Goal: Task Accomplishment & Management: Complete application form

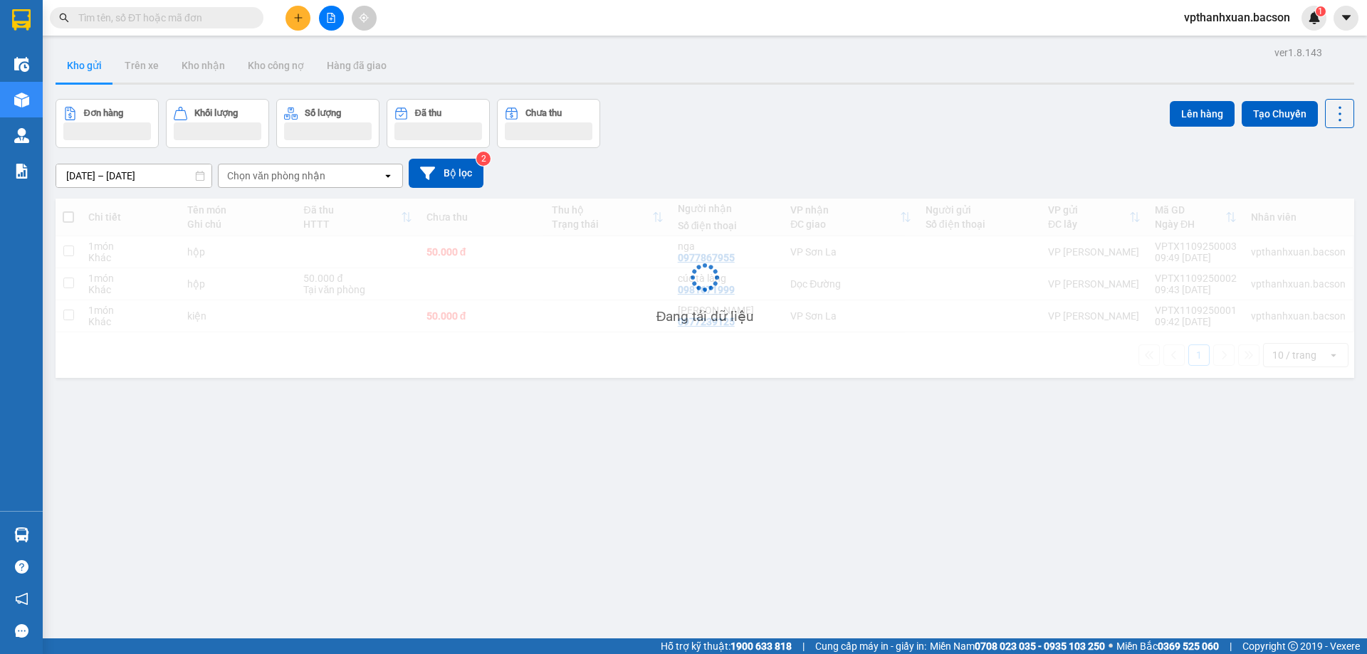
click at [138, 21] on input "text" at bounding box center [162, 18] width 168 height 16
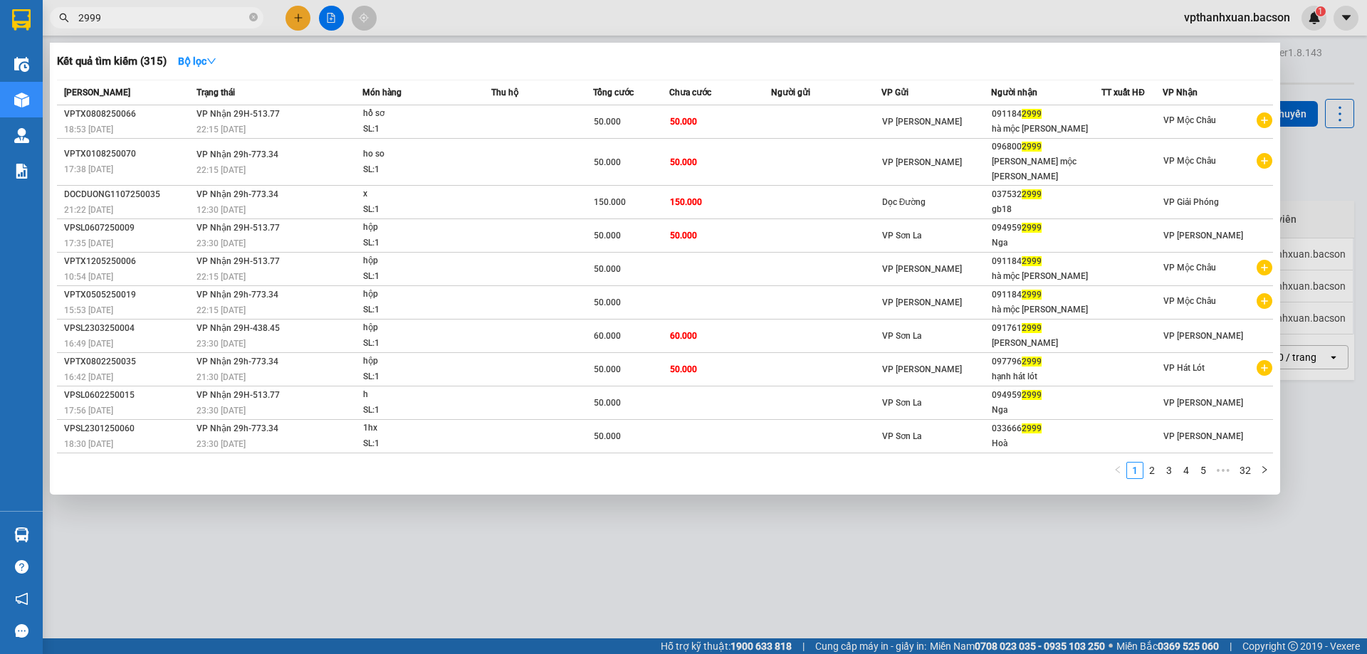
click at [189, 13] on input "2999" at bounding box center [162, 18] width 168 height 16
type input "2"
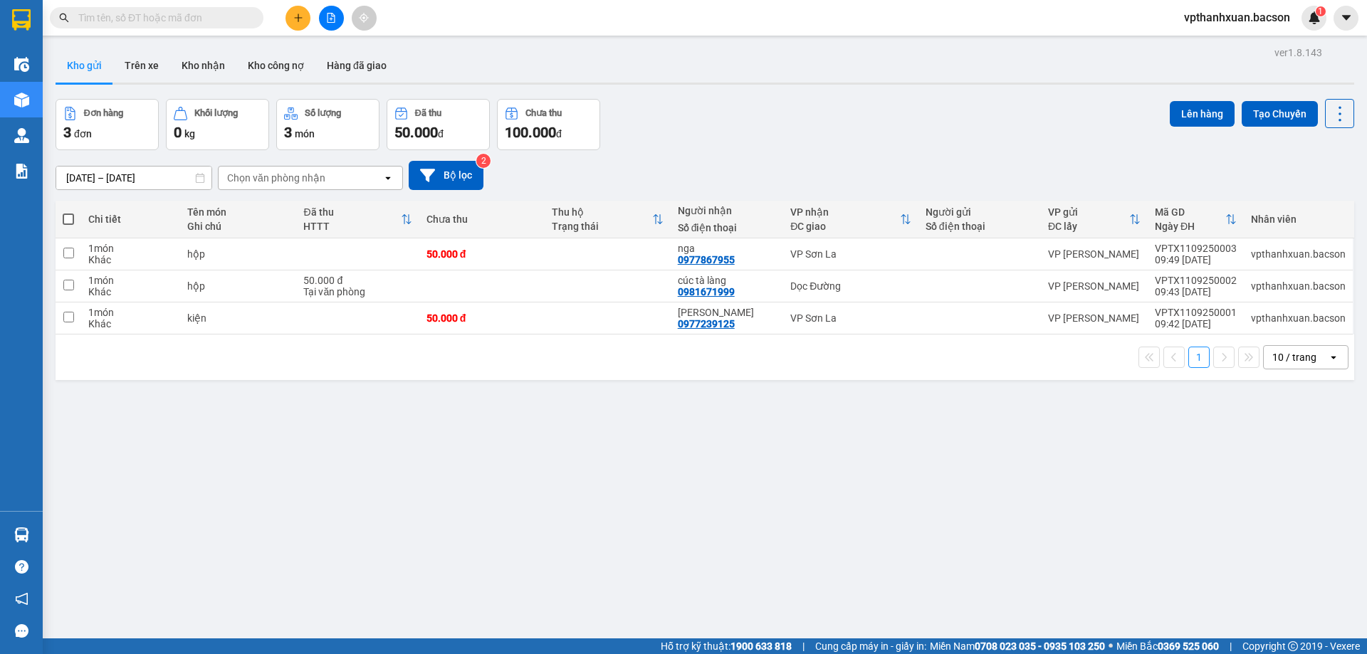
click at [193, 19] on input "text" at bounding box center [162, 18] width 168 height 16
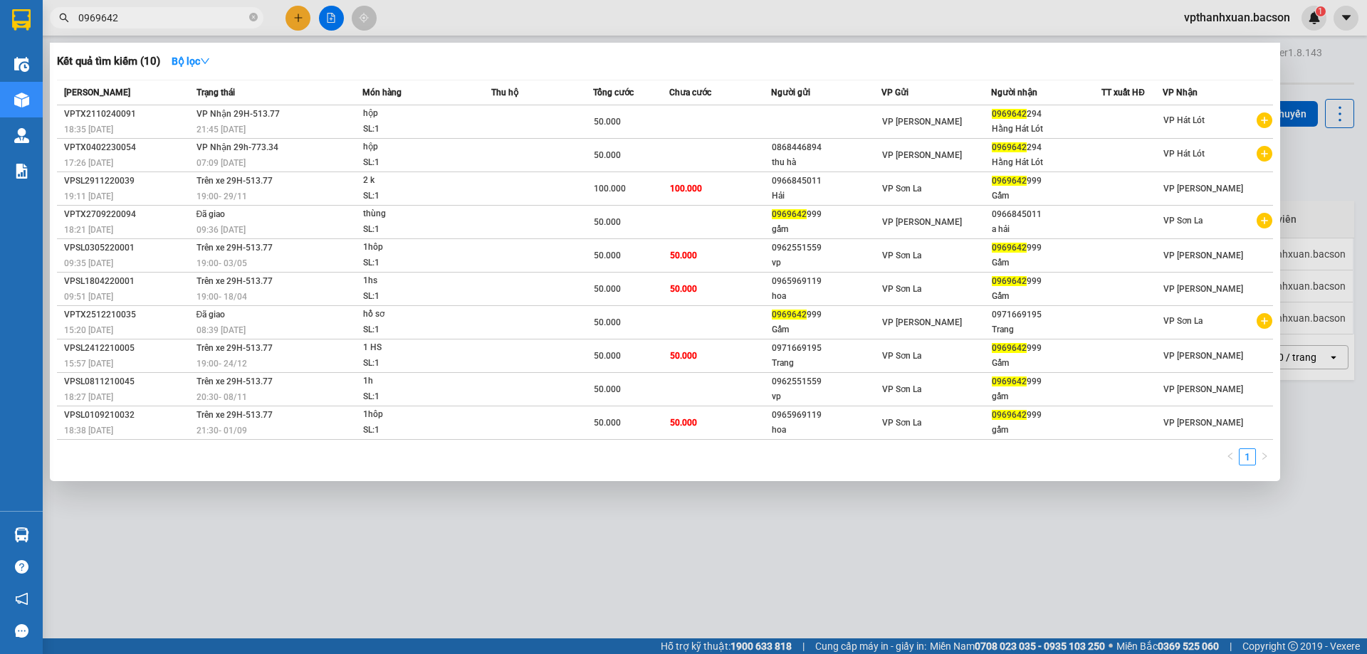
type input "0969642"
click at [293, 11] on div at bounding box center [683, 327] width 1367 height 654
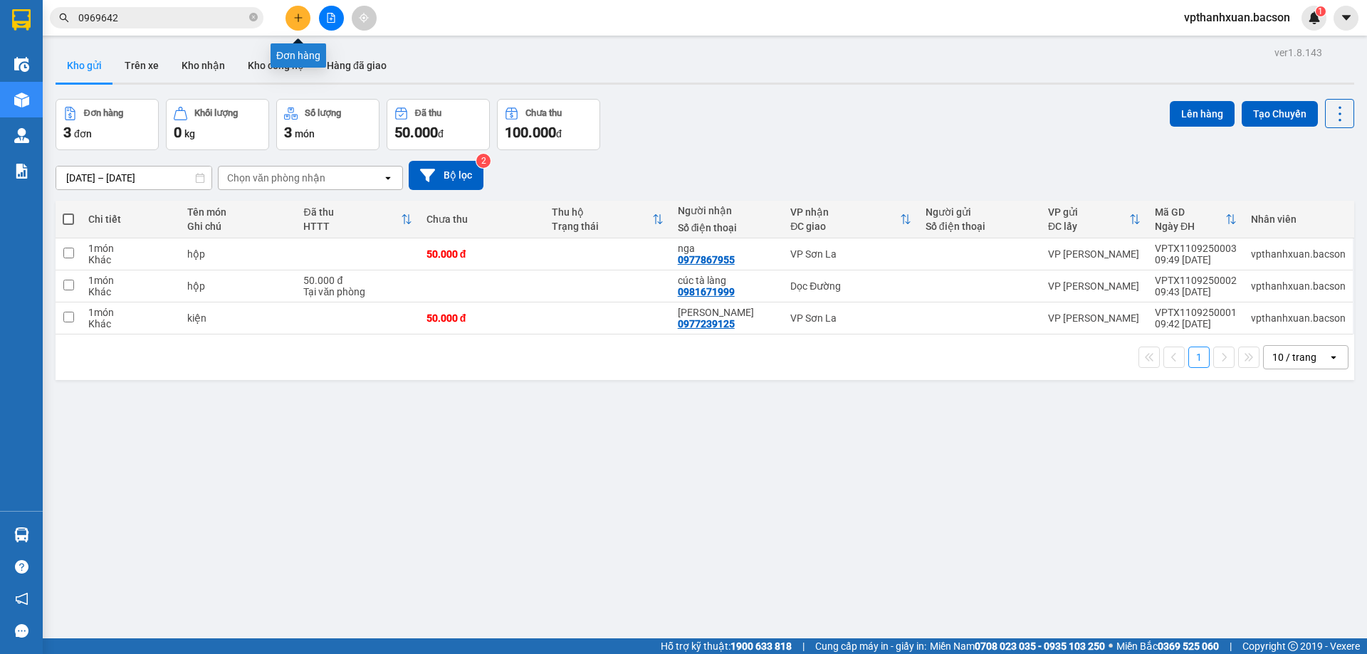
click at [300, 18] on icon "plus" at bounding box center [298, 17] width 8 height 1
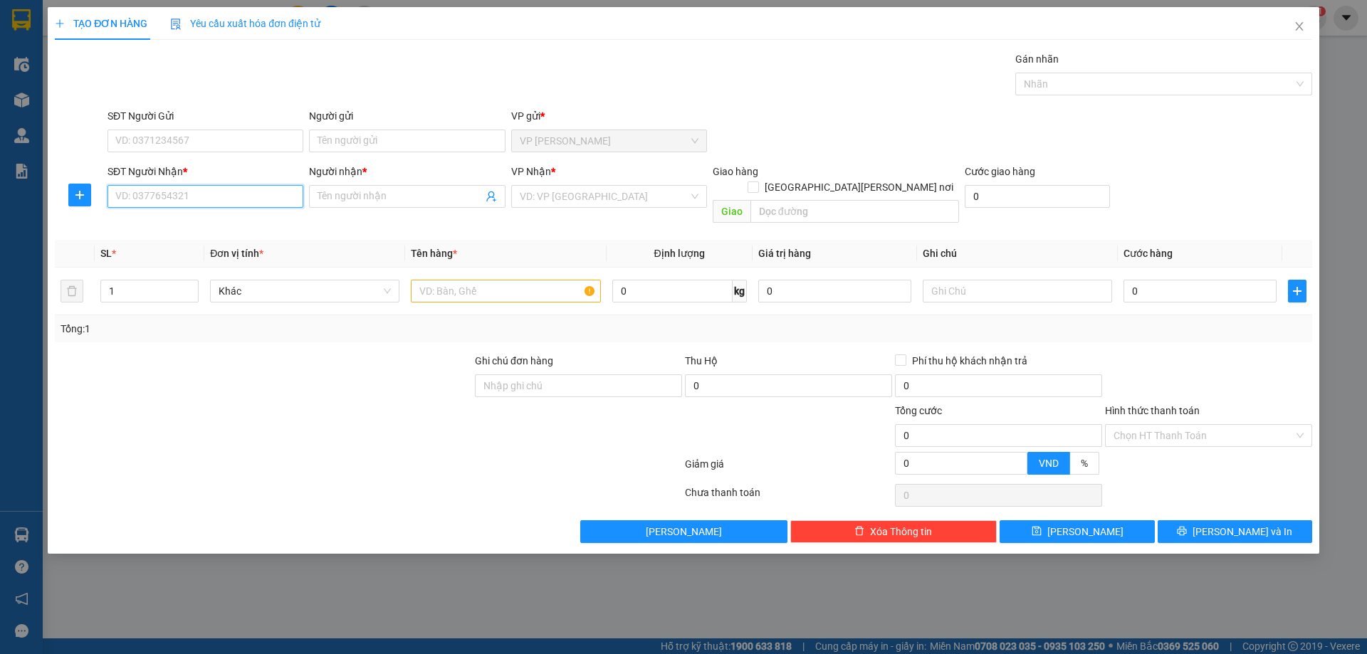
click at [194, 191] on input "SĐT Người Nhận *" at bounding box center [205, 196] width 196 height 23
type input "6"
drag, startPoint x: 179, startPoint y: 204, endPoint x: 194, endPoint y: 217, distance: 19.7
click at [180, 204] on input "5025" at bounding box center [205, 196] width 196 height 23
click at [194, 217] on div "0379925025 - [PERSON_NAME]" at bounding box center [205, 225] width 179 height 16
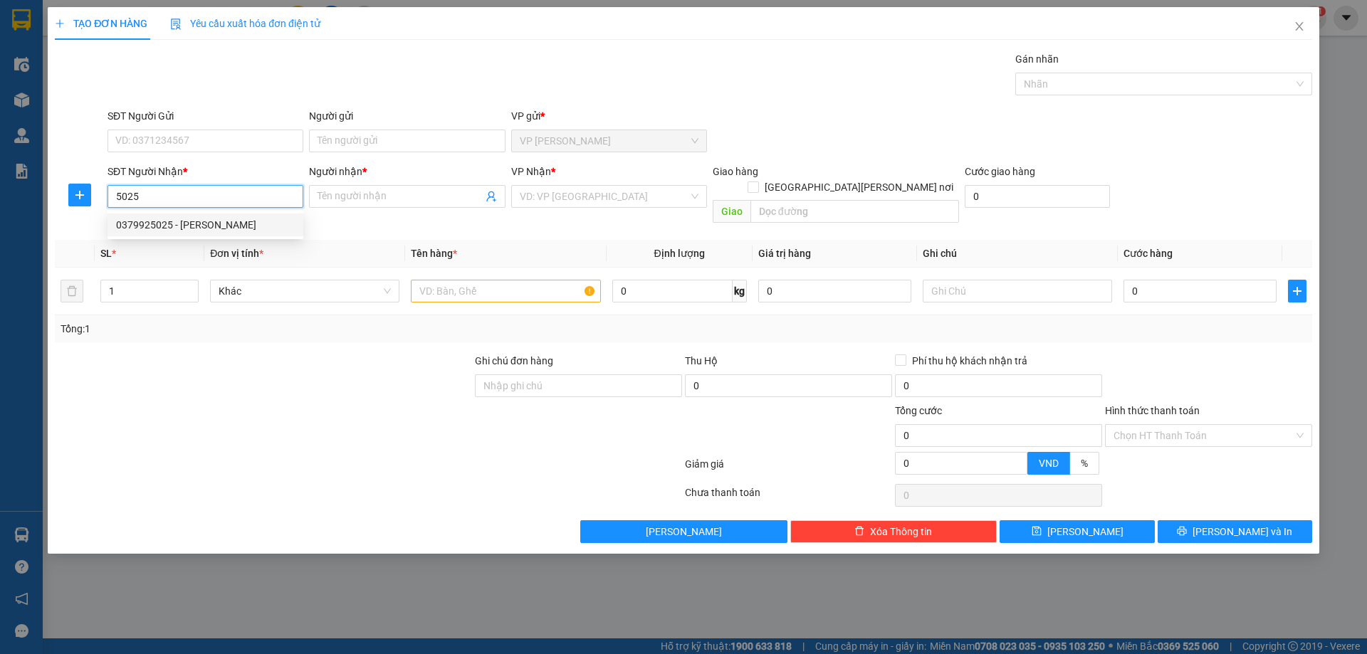
type input "0379925025"
type input "Huyền"
type input "0379925025"
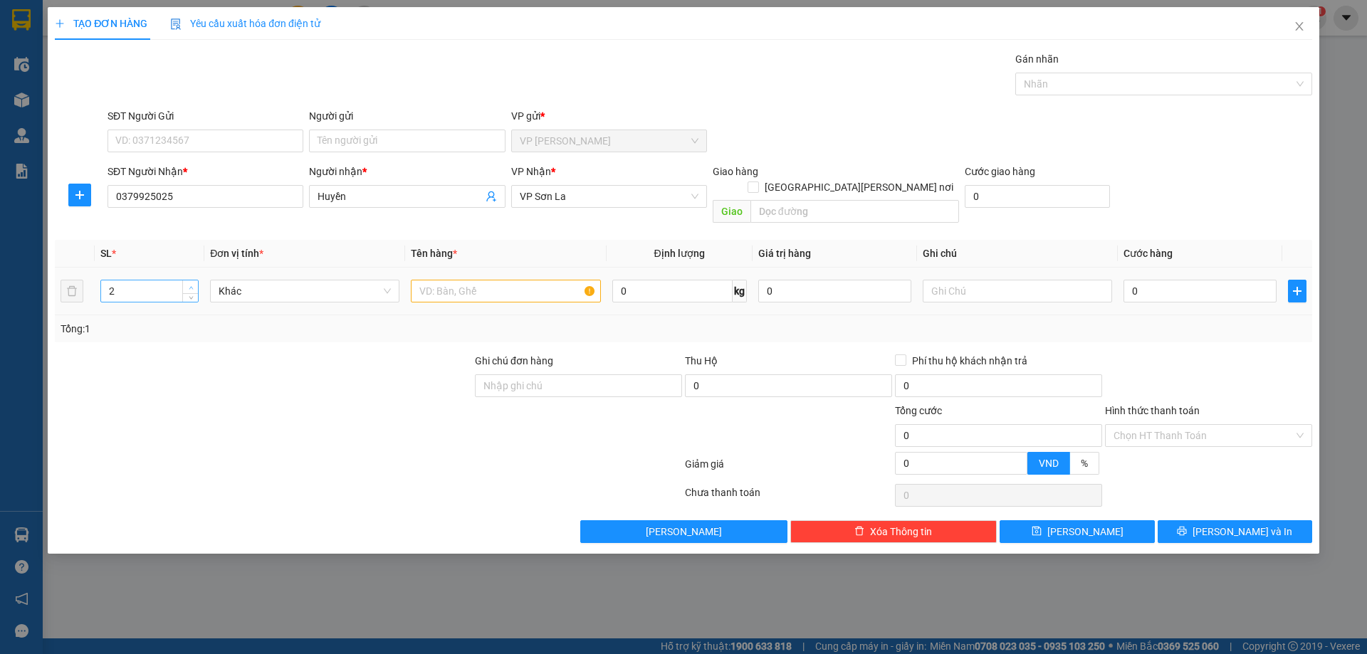
click at [193, 285] on icon "up" at bounding box center [191, 287] width 5 height 5
type input "5"
drag, startPoint x: 190, startPoint y: 268, endPoint x: 513, endPoint y: 266, distance: 323.2
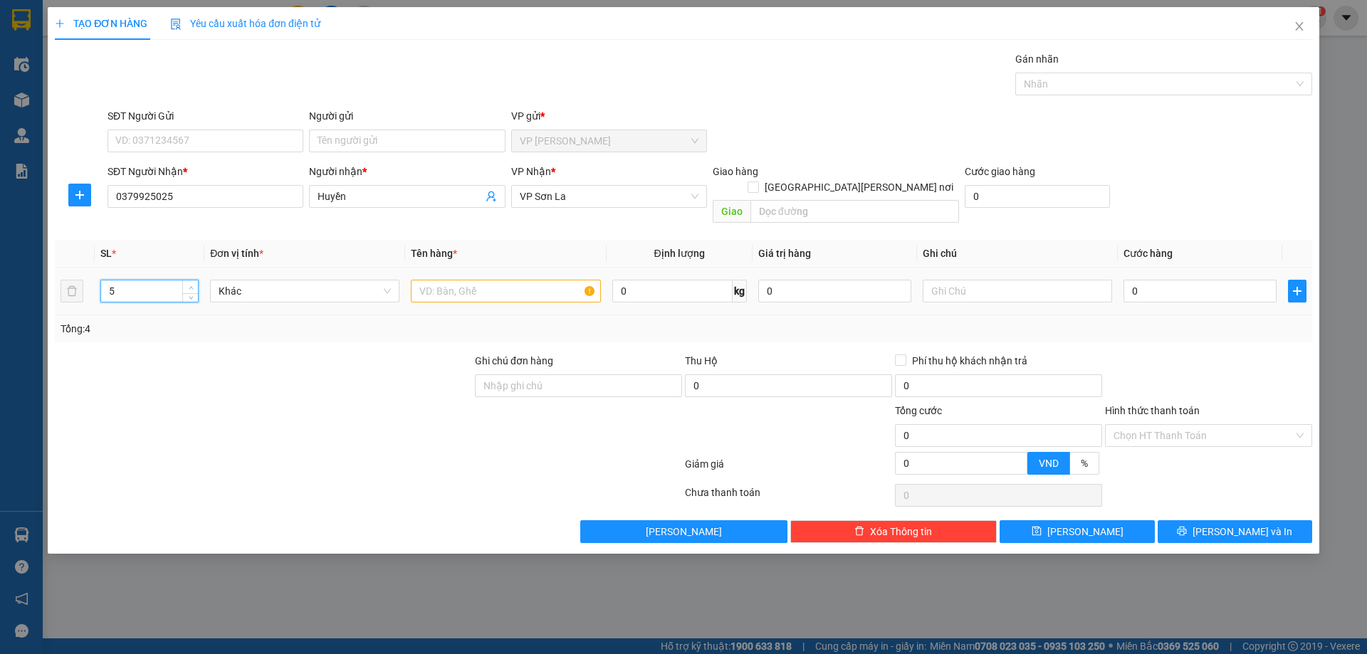
click at [192, 283] on span "up" at bounding box center [190, 287] width 9 height 9
click at [451, 280] on input "text" at bounding box center [505, 291] width 189 height 23
type input "kien"
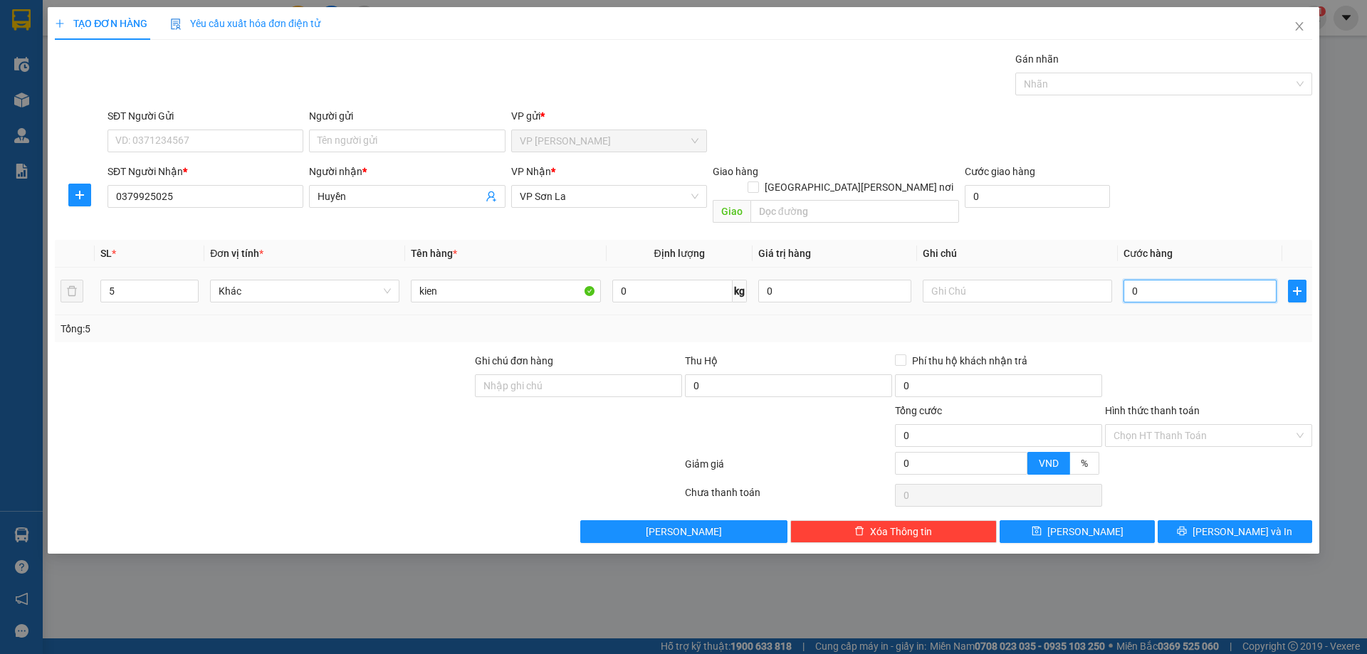
click at [1154, 283] on input "0" at bounding box center [1199, 291] width 153 height 23
type input "2"
type input "25"
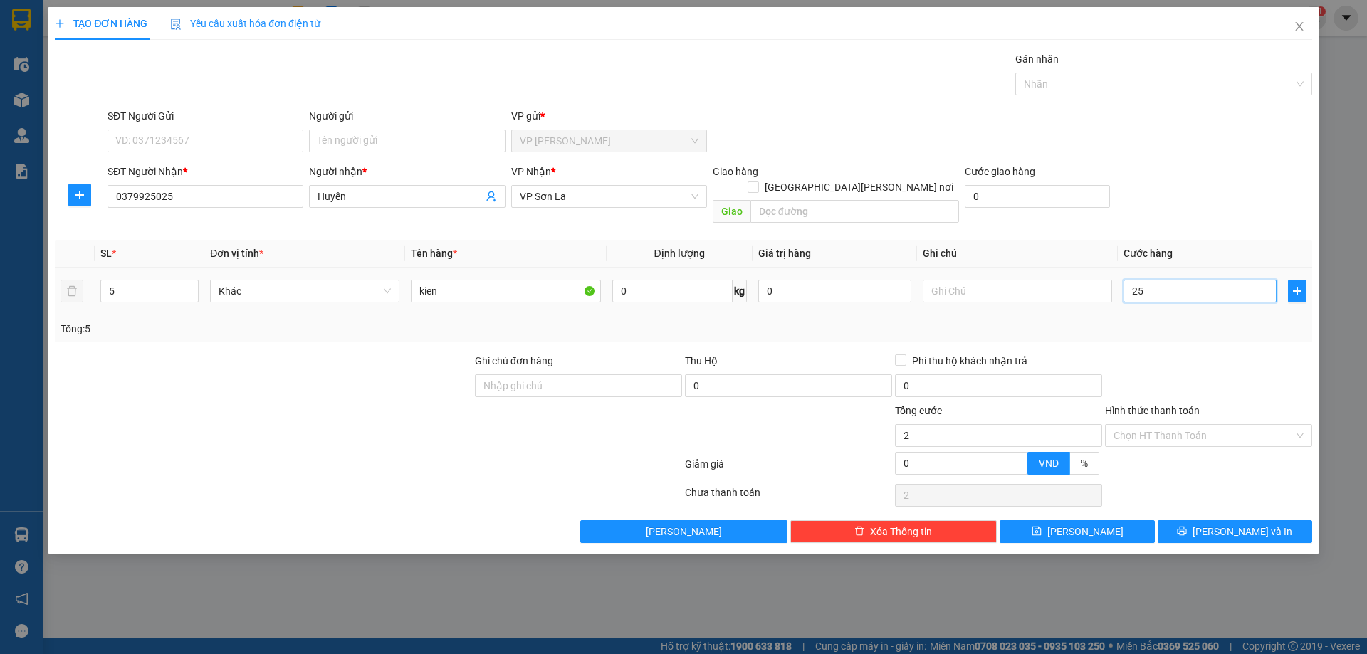
type input "25"
type input "250"
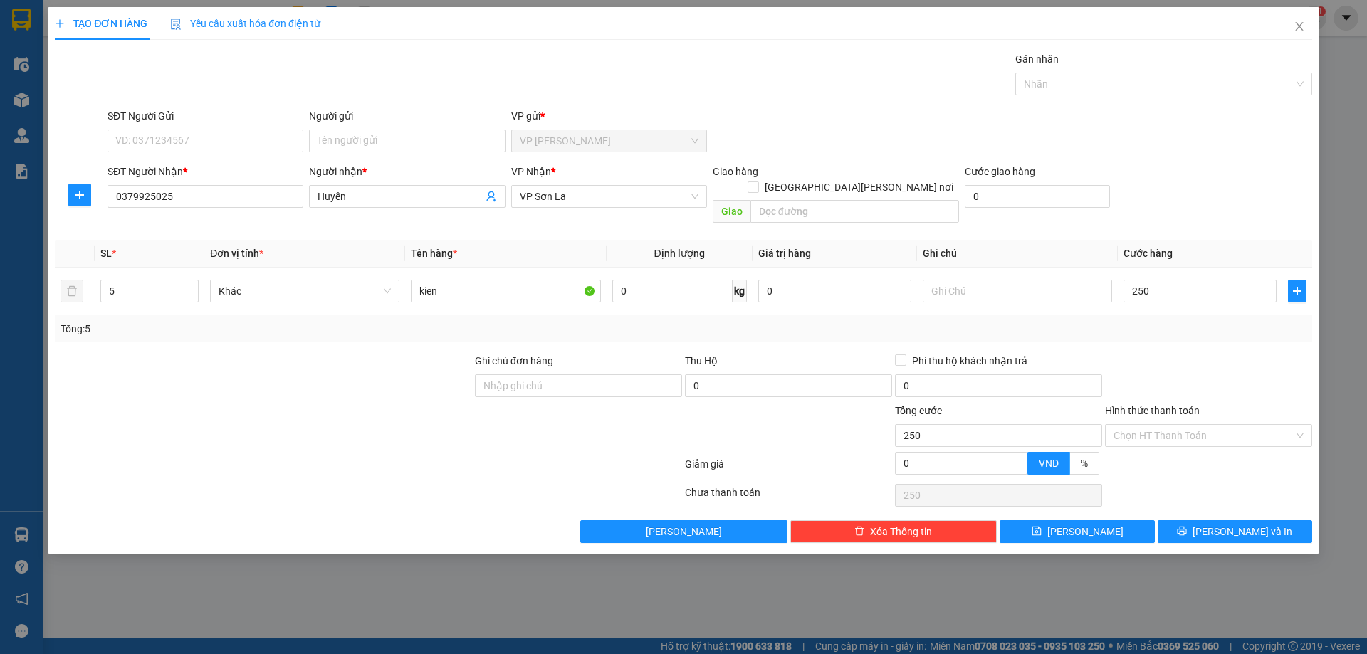
click at [1146, 161] on form "SĐT Người Gửi VD: 0371234567 Người gửi Tên người gửi VP gửi * VP [PERSON_NAME] …" at bounding box center [683, 168] width 1257 height 121
type input "250.000"
click at [1234, 524] on span "[PERSON_NAME] và In" at bounding box center [1242, 532] width 100 height 16
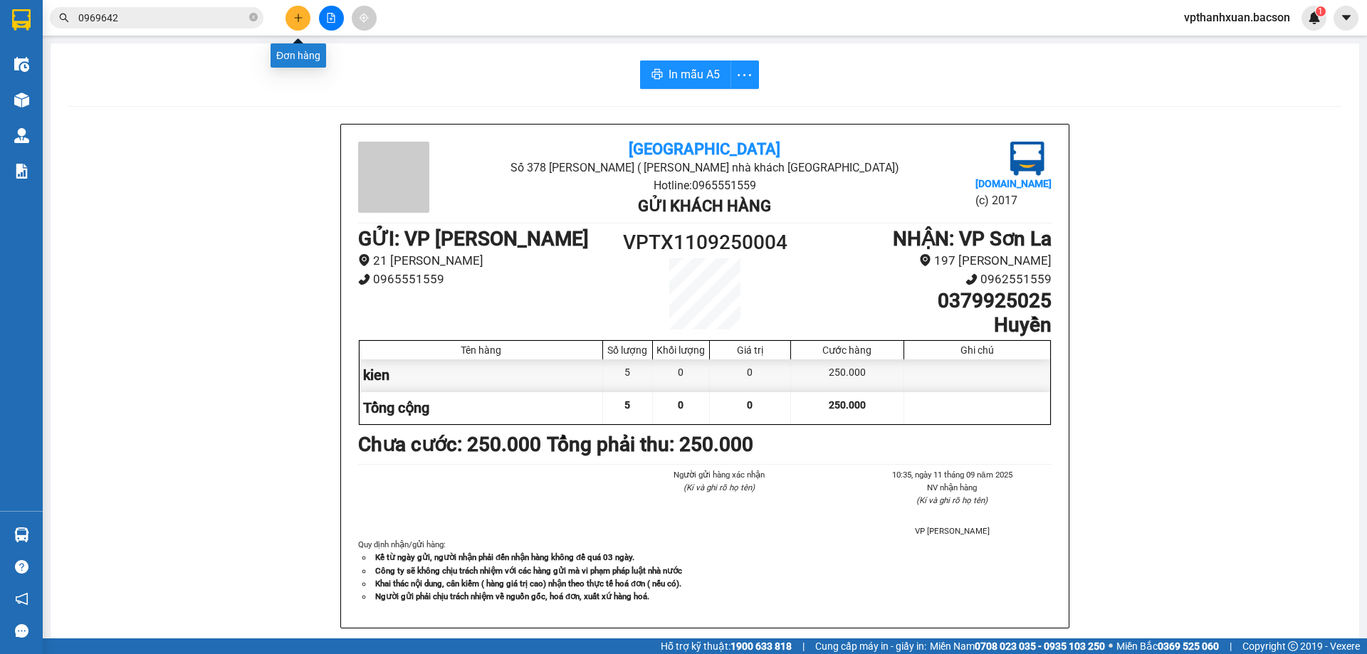
click at [299, 21] on icon "plus" at bounding box center [298, 18] width 10 height 10
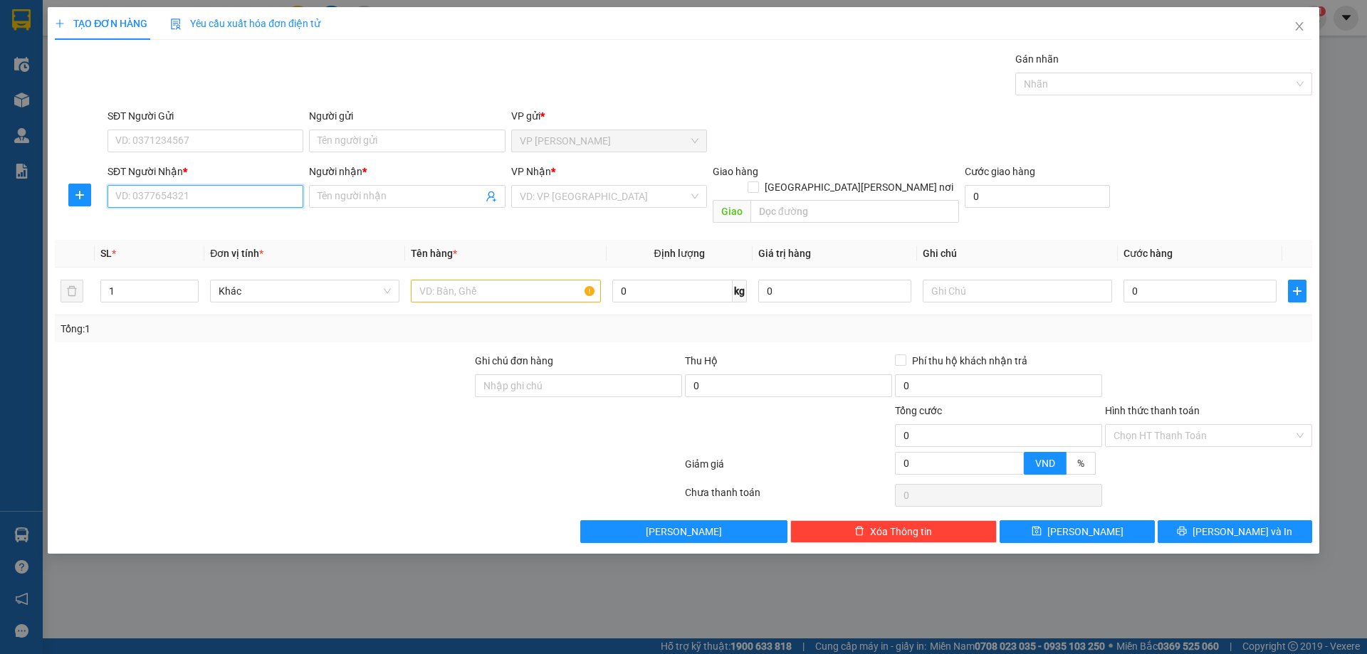
click at [182, 197] on input "SĐT Người Nhận *" at bounding box center [205, 196] width 196 height 23
click at [204, 219] on div "0915053143 - hằng sông mã" at bounding box center [205, 225] width 179 height 16
type input "0915053143"
type input "hằng sông mã"
type input "0915053143"
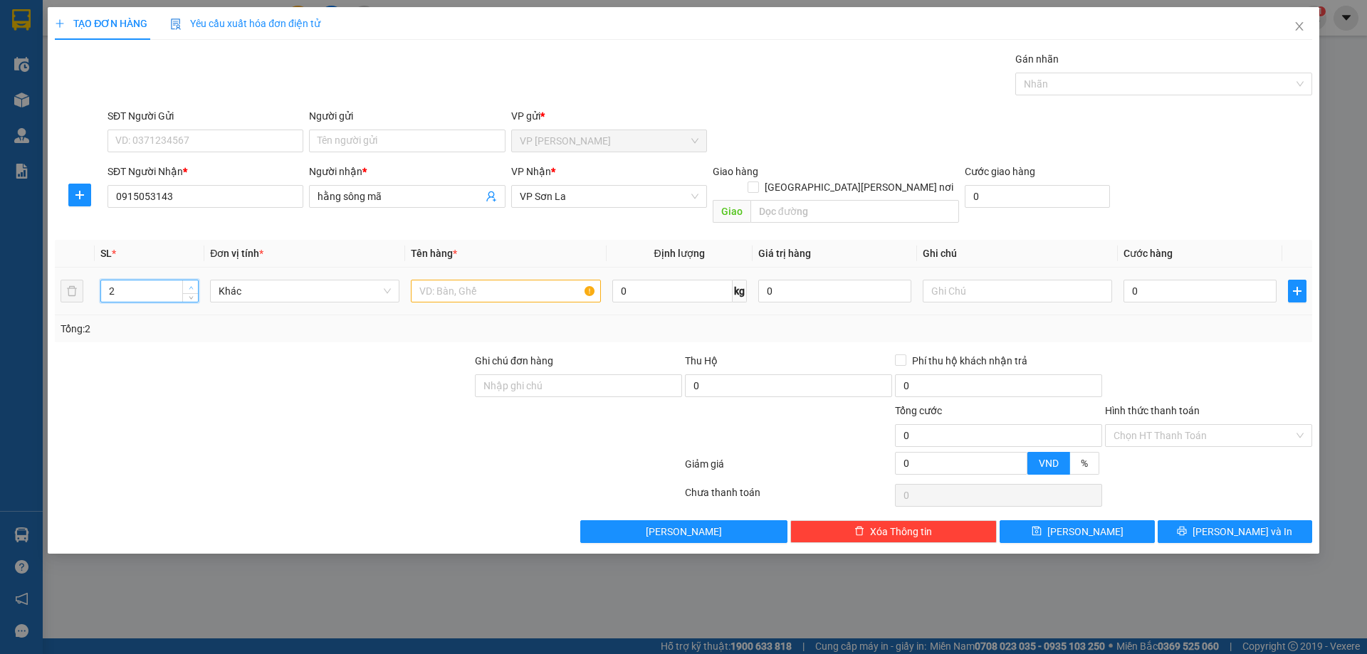
click at [191, 285] on icon "up" at bounding box center [191, 287] width 5 height 5
type input "3"
click at [191, 285] on icon "up" at bounding box center [191, 287] width 5 height 5
click at [463, 280] on input "text" at bounding box center [505, 291] width 189 height 23
type input "kiện"
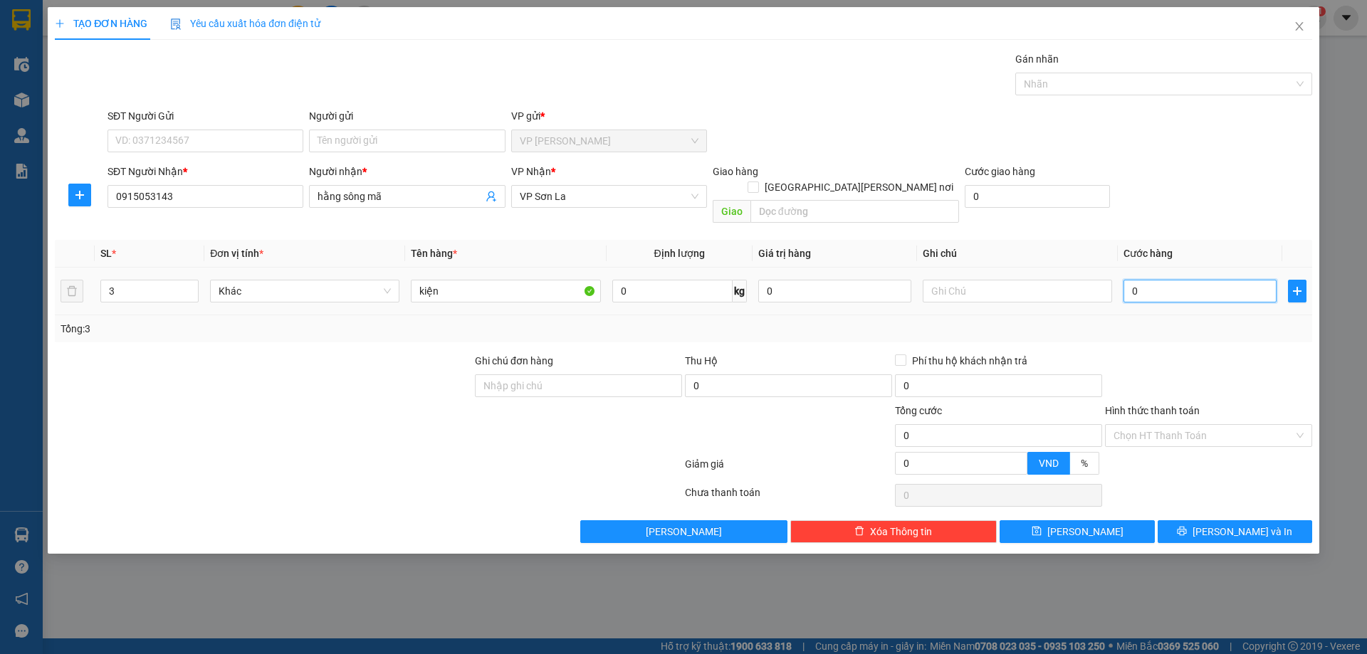
click at [1206, 280] on input "0" at bounding box center [1199, 291] width 153 height 23
type input "3"
type input "30"
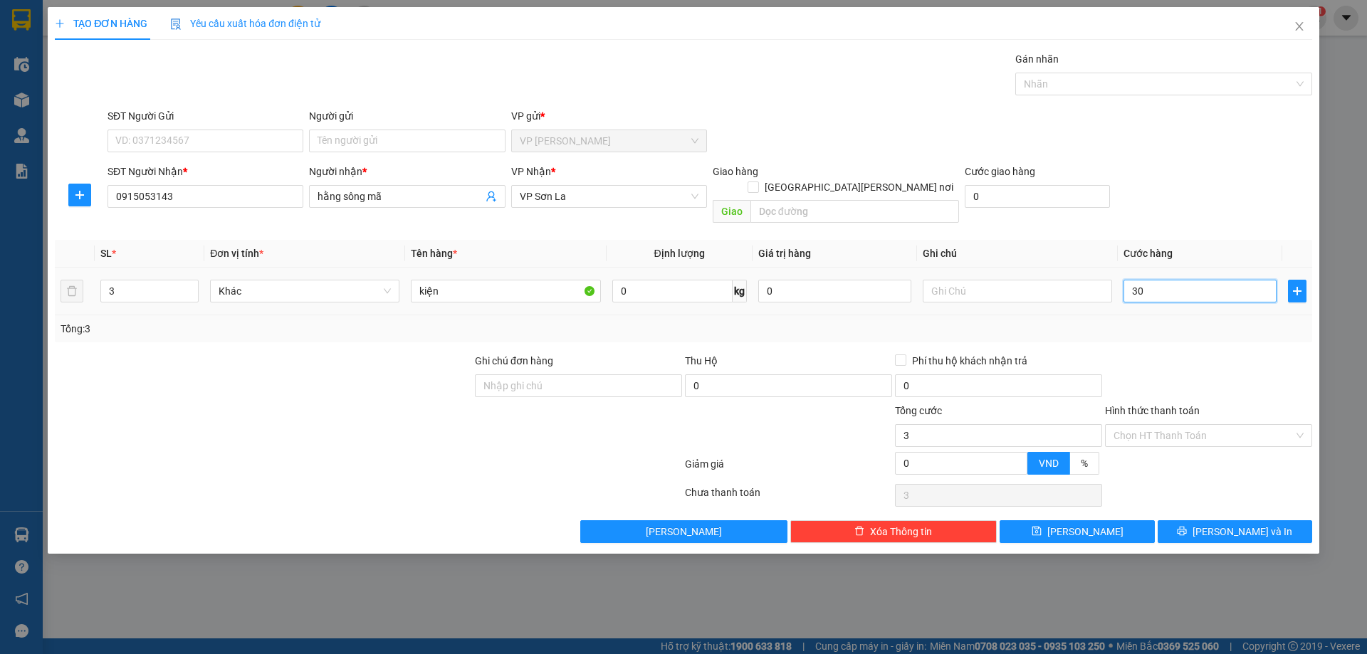
type input "30"
type input "300"
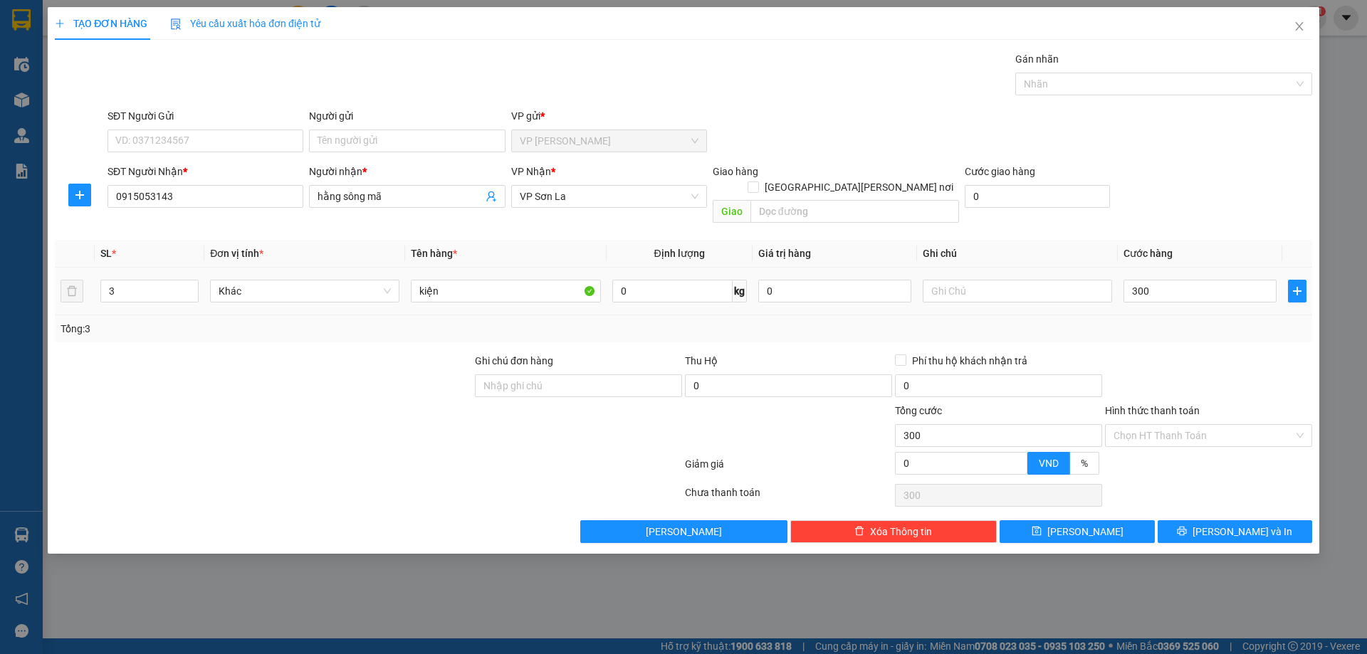
type input "300.000"
click at [1159, 209] on div "SĐT Người [PERSON_NAME] * 0915053143 Người [PERSON_NAME] * hằng sông mã [PERSON…" at bounding box center [710, 196] width 1210 height 65
click at [1156, 425] on input "Hình thức thanh toán" at bounding box center [1203, 435] width 180 height 21
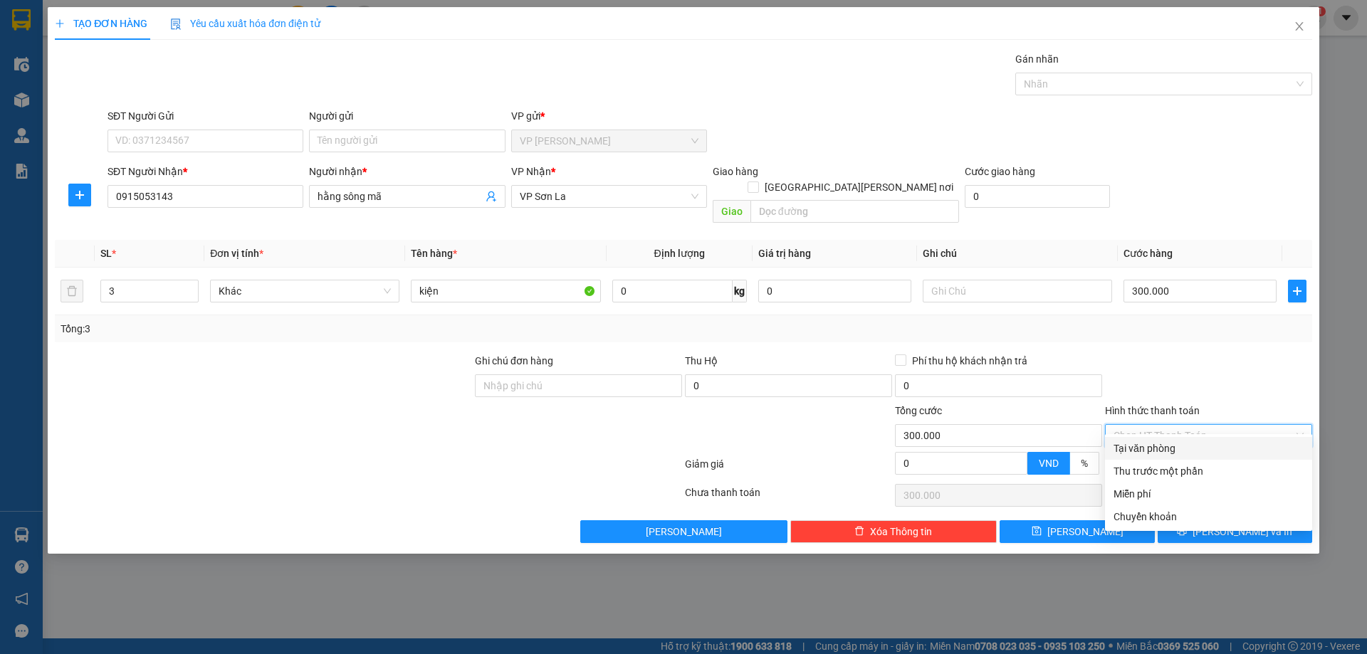
click at [1173, 335] on div "Transit Pickup Surcharge Ids Transit Deliver Surcharge Ids Transit Deliver Surc…" at bounding box center [683, 297] width 1257 height 492
click at [1181, 426] on input "Hình thức thanh toán" at bounding box center [1203, 435] width 180 height 21
click at [1162, 443] on div "Tại văn phòng" at bounding box center [1208, 449] width 190 height 16
type input "0"
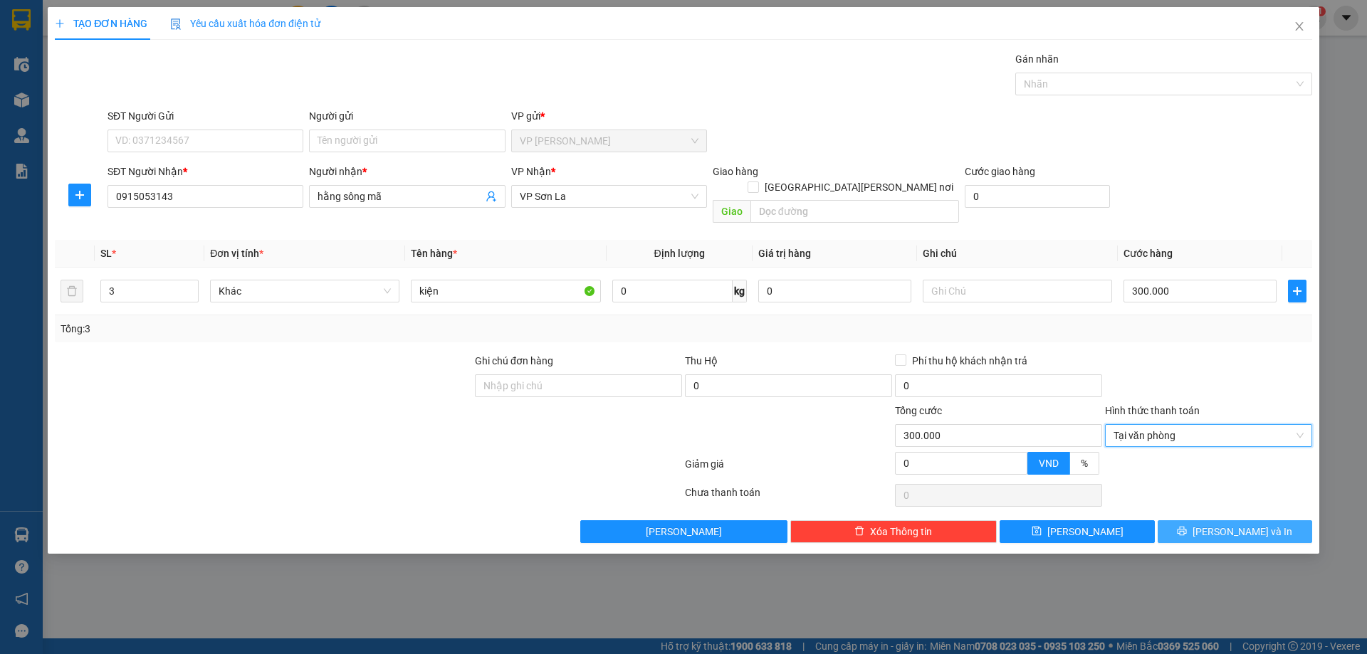
click at [1220, 522] on button "[PERSON_NAME] và In" at bounding box center [1234, 531] width 154 height 23
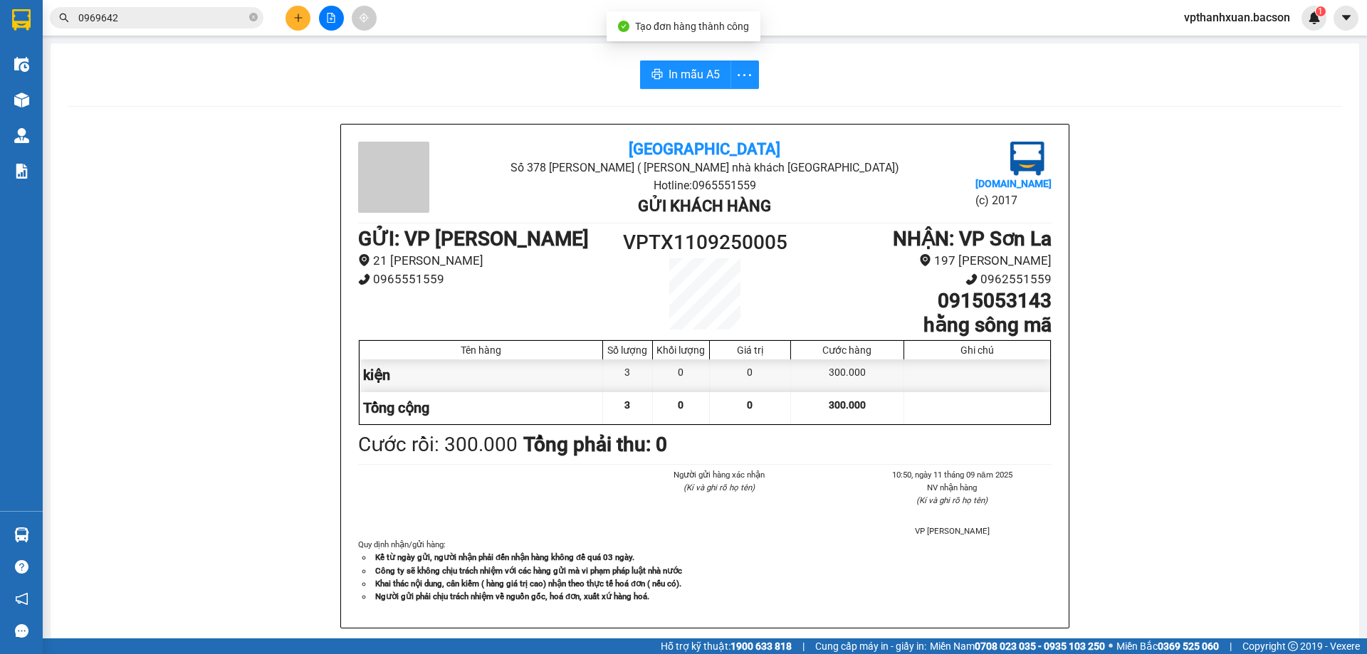
click at [697, 93] on div "In mẫu A5 [GEOGRAPHIC_DATA] 378 [PERSON_NAME] ( [PERSON_NAME] nhà khách [GEOGRA…" at bounding box center [705, 361] width 1308 height 637
click at [698, 73] on span "In mẫu A5" at bounding box center [693, 74] width 51 height 18
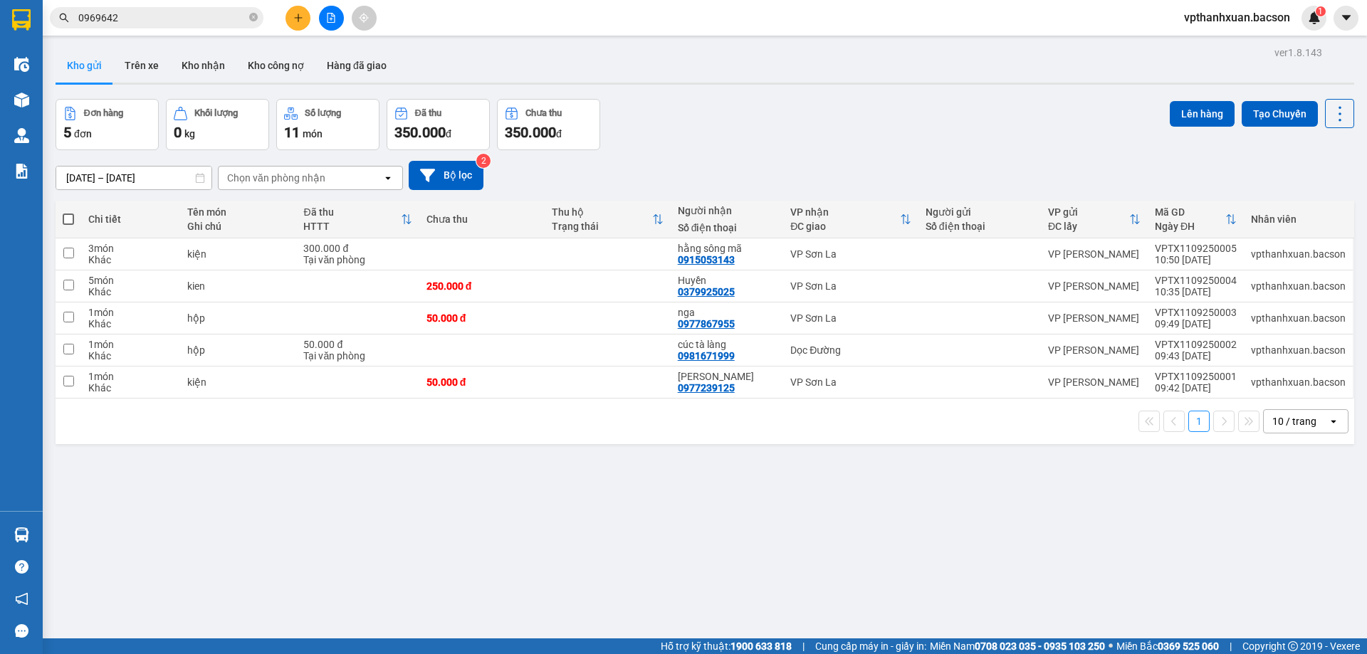
click at [258, 19] on span "0969642" at bounding box center [157, 17] width 214 height 21
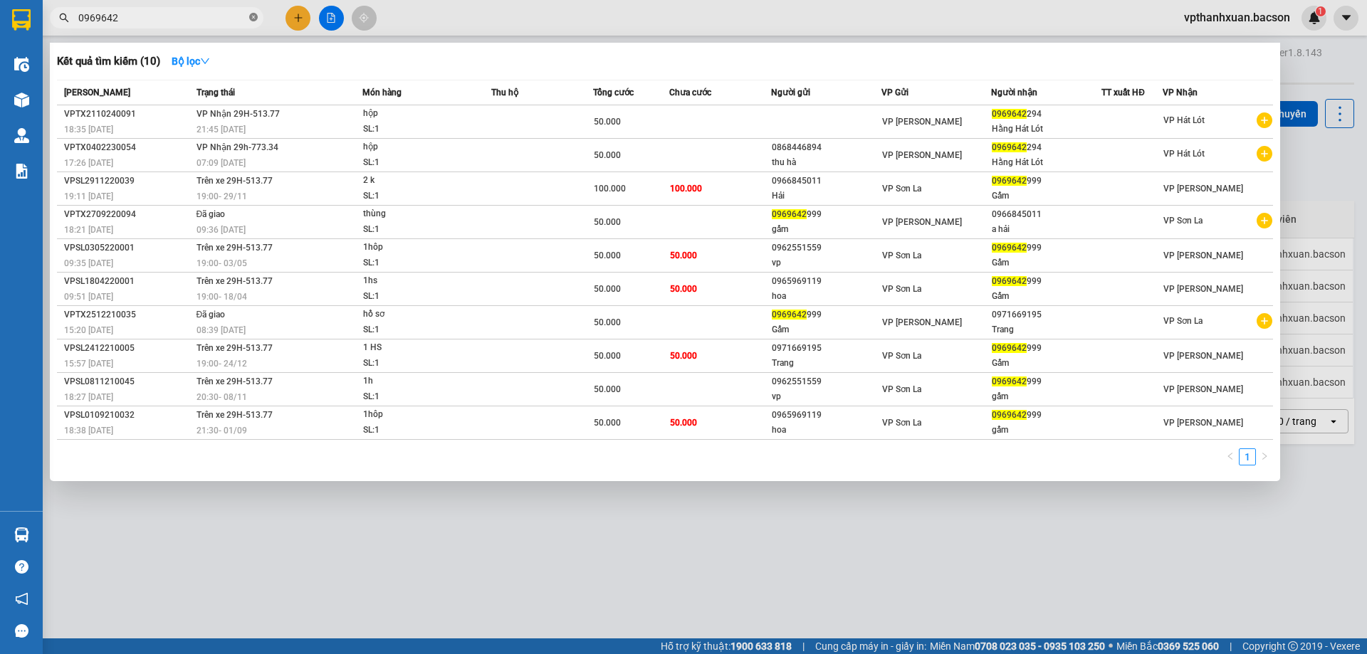
click at [253, 19] on icon "close-circle" at bounding box center [253, 17] width 9 height 9
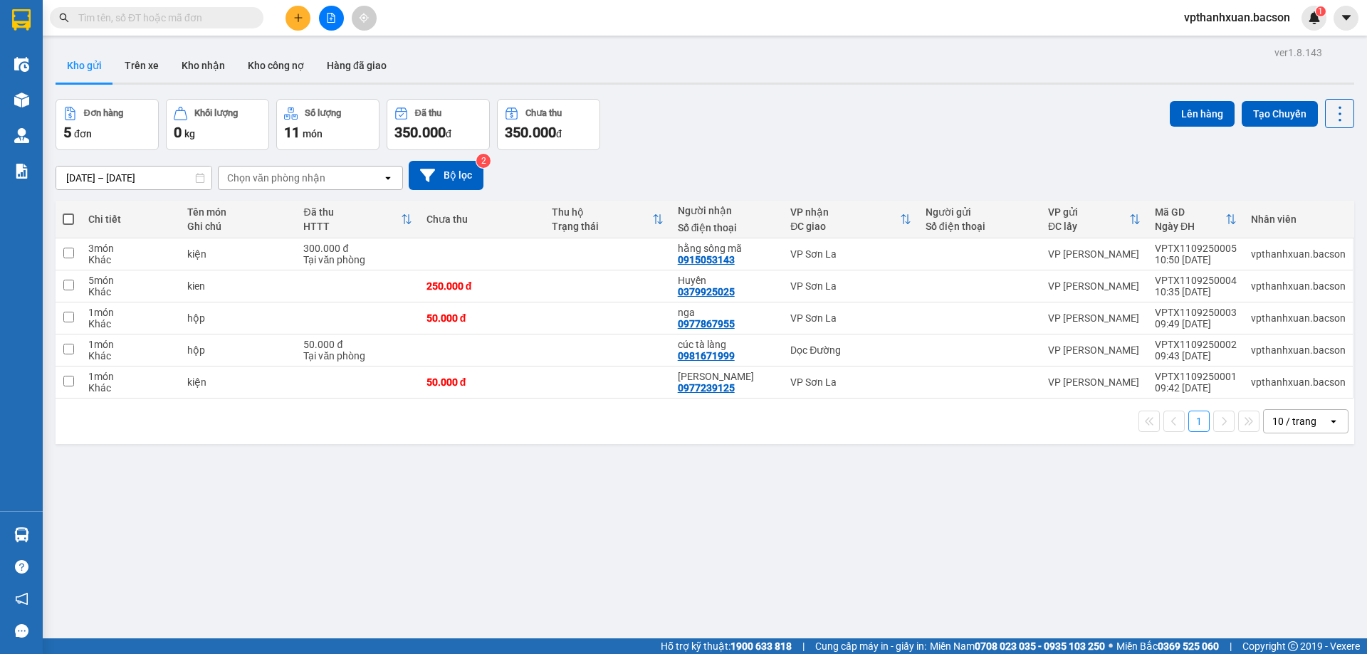
click at [219, 17] on input "text" at bounding box center [162, 18] width 168 height 16
click at [298, 21] on icon "plus" at bounding box center [298, 18] width 10 height 10
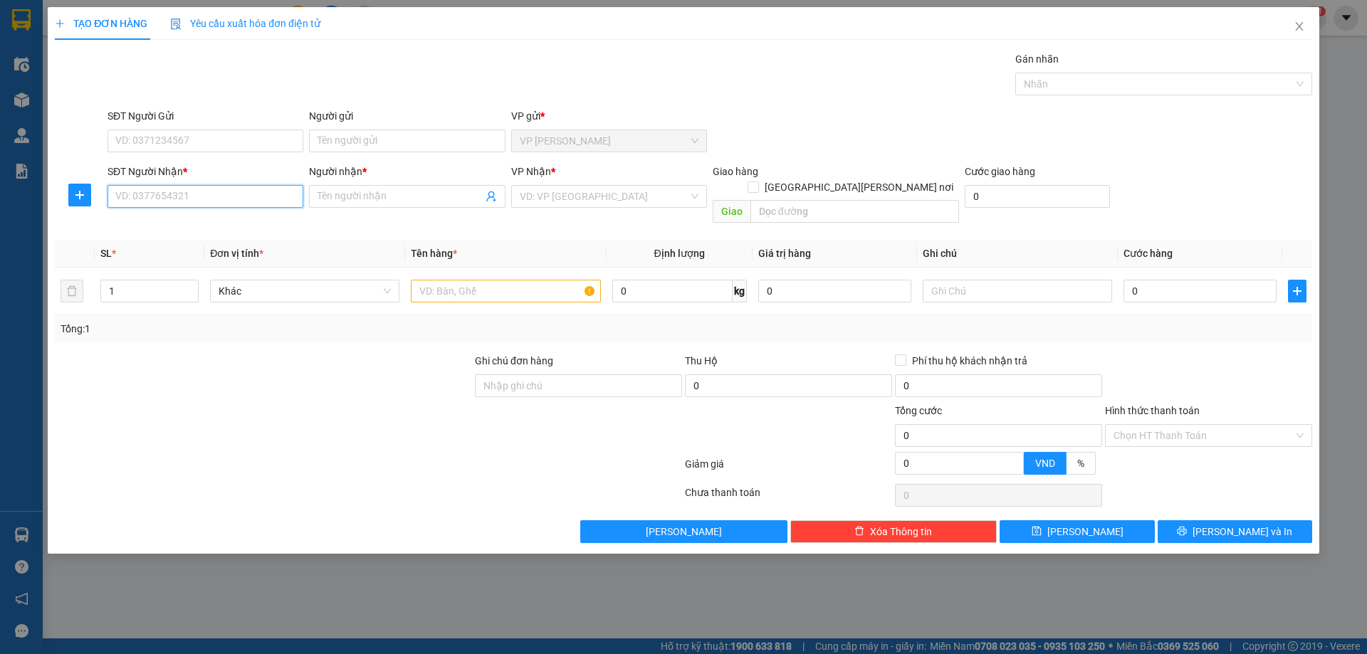
click at [239, 197] on input "SĐT Người Nhận *" at bounding box center [205, 196] width 196 height 23
type input "0359885582"
click at [375, 196] on input "Người nhận *" at bounding box center [399, 197] width 164 height 16
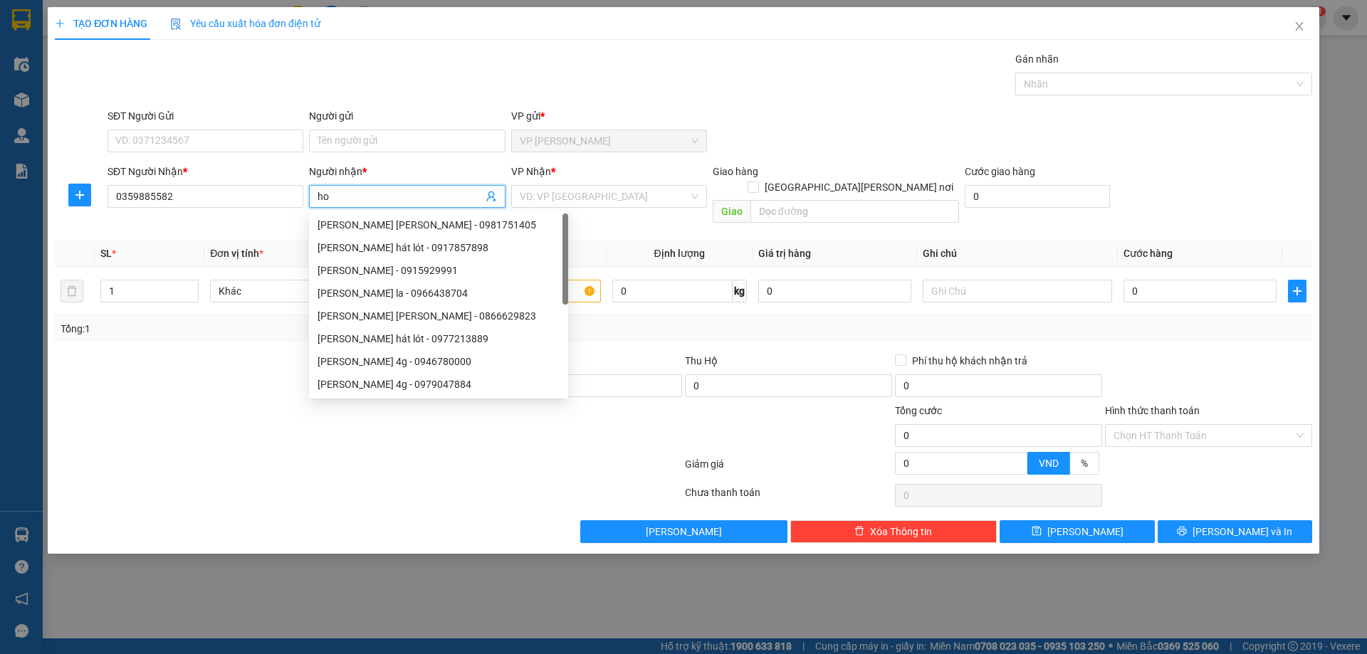
type input "h"
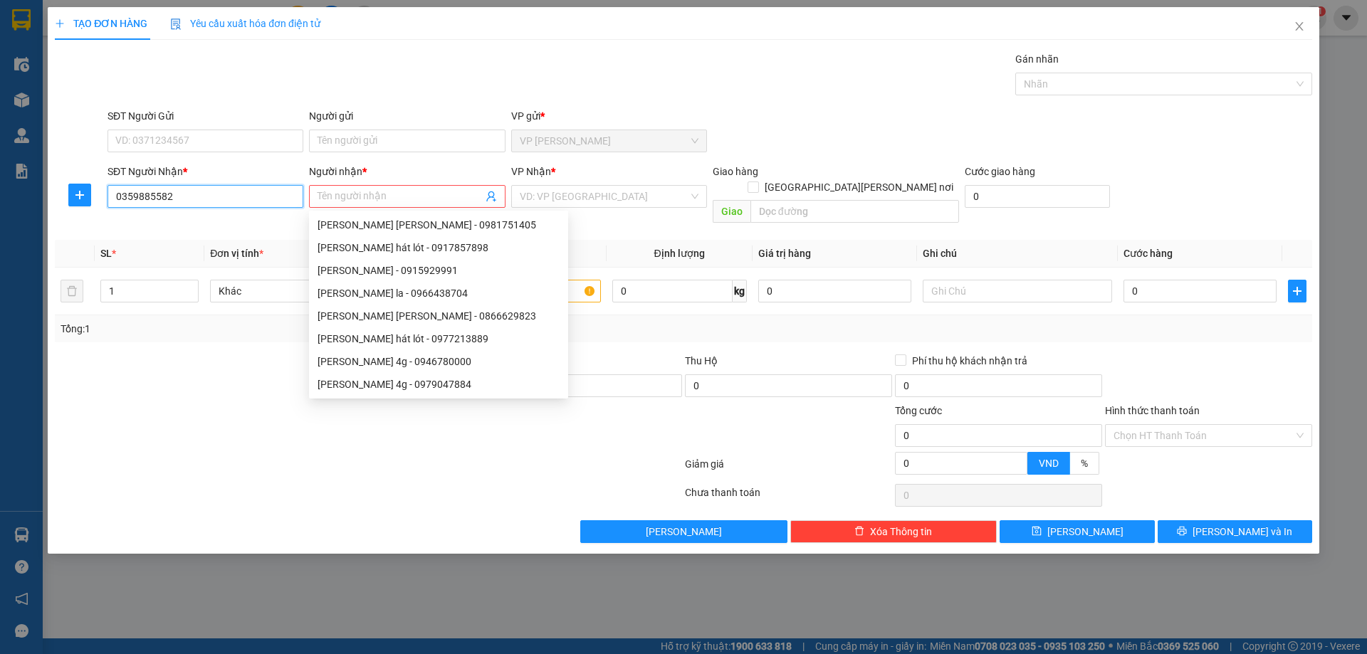
click at [275, 197] on input "0359885582" at bounding box center [205, 196] width 196 height 23
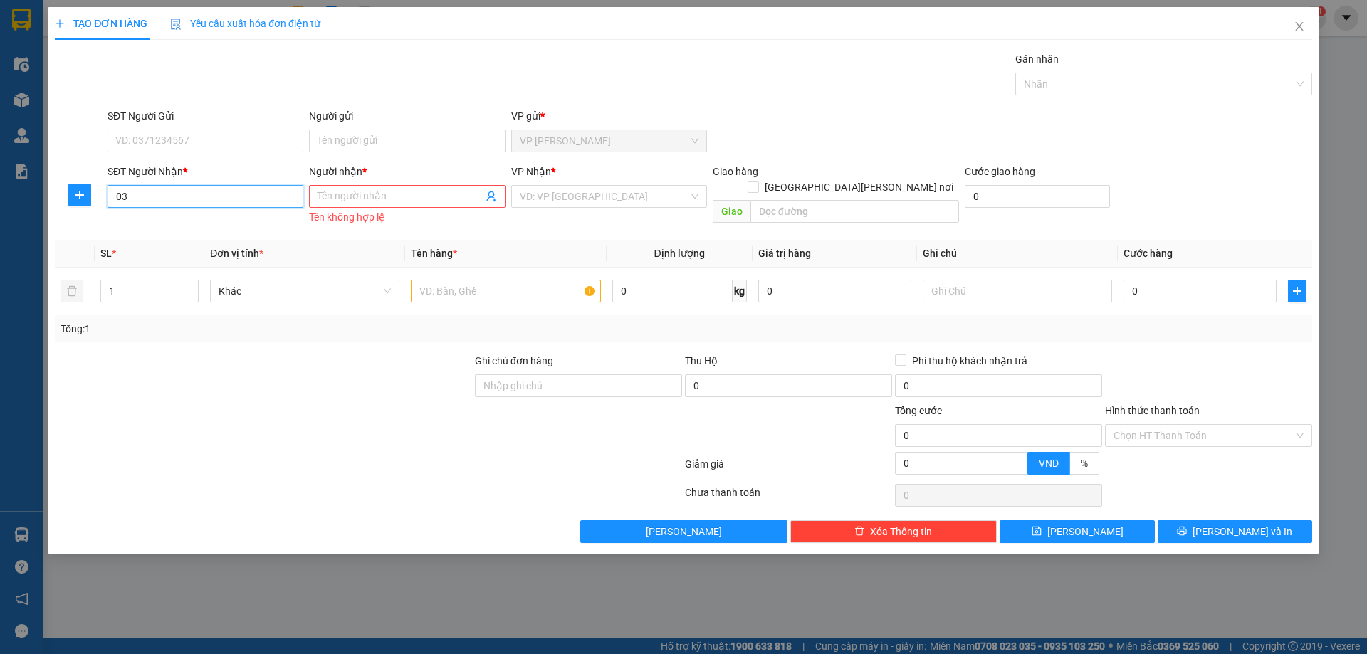
type input "0"
